Goal: Register for event/course

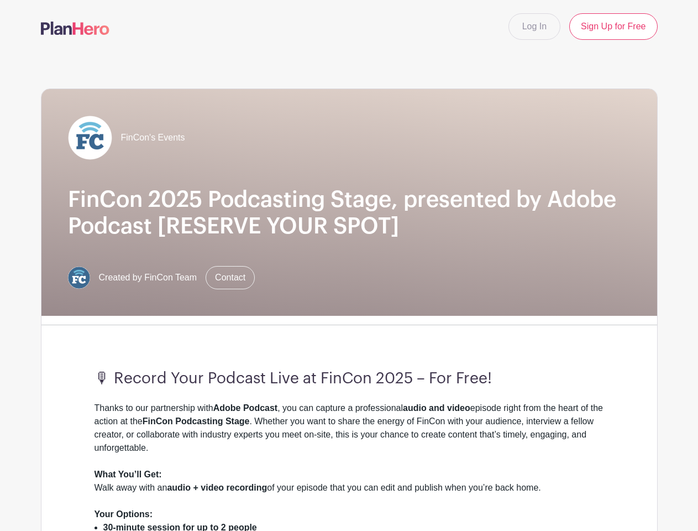
click at [349, 265] on div "FinCon's Events FinCon 2025 Podcasting Stage, presented by Adobe Podcast [RESER…" at bounding box center [349, 202] width 616 height 227
click at [349, 292] on div "FinCon's Events FinCon 2025 Podcasting Stage, presented by Adobe Podcast [RESER…" at bounding box center [349, 202] width 616 height 227
